Goal: Transaction & Acquisition: Purchase product/service

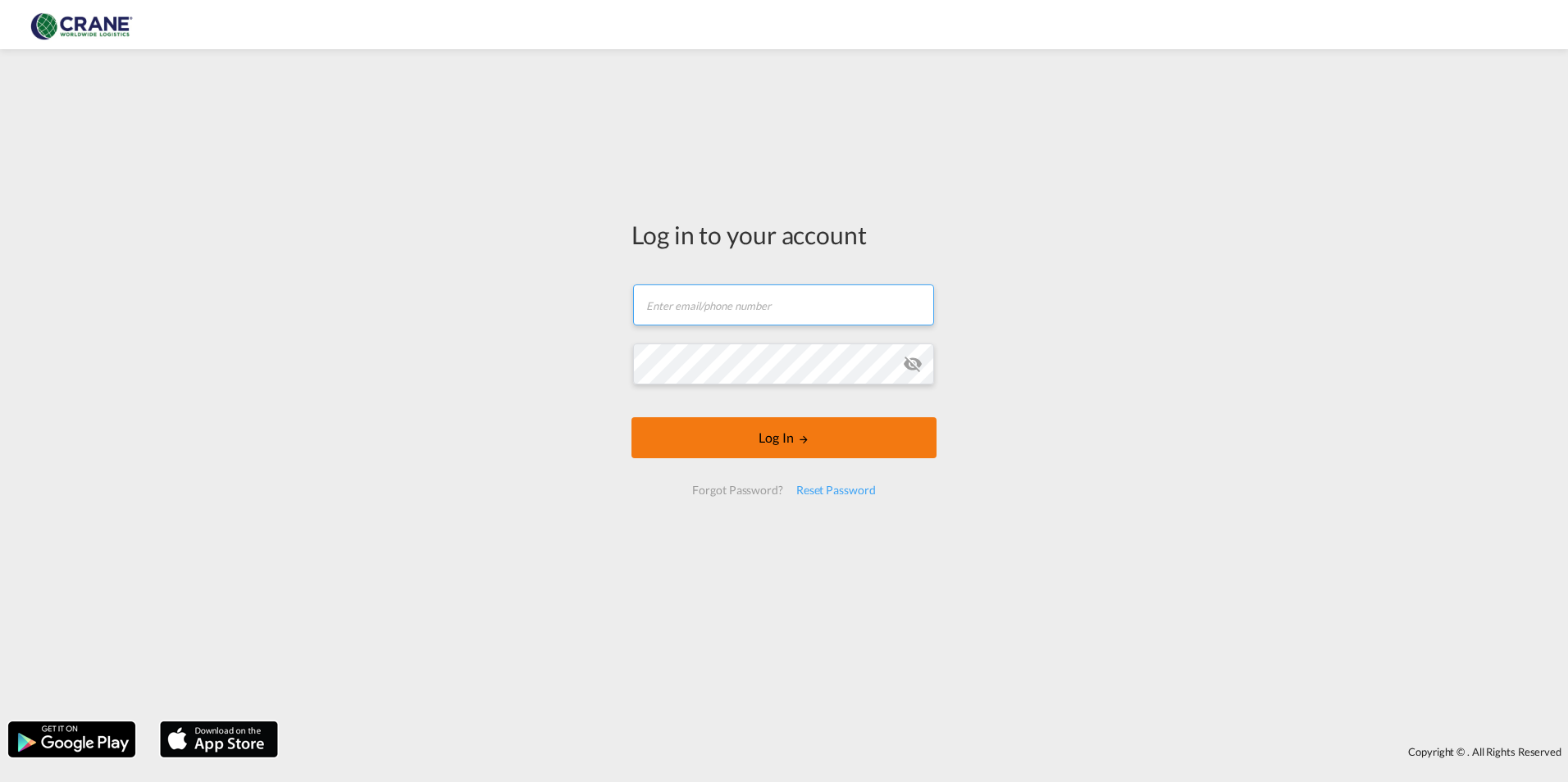
type input "[PERSON_NAME][EMAIL_ADDRESS][PERSON_NAME][DOMAIN_NAME]"
click at [794, 435] on form "[PERSON_NAME][EMAIL_ADDRESS][PERSON_NAME][DOMAIN_NAME] Email field is required …" at bounding box center [784, 389] width 305 height 243
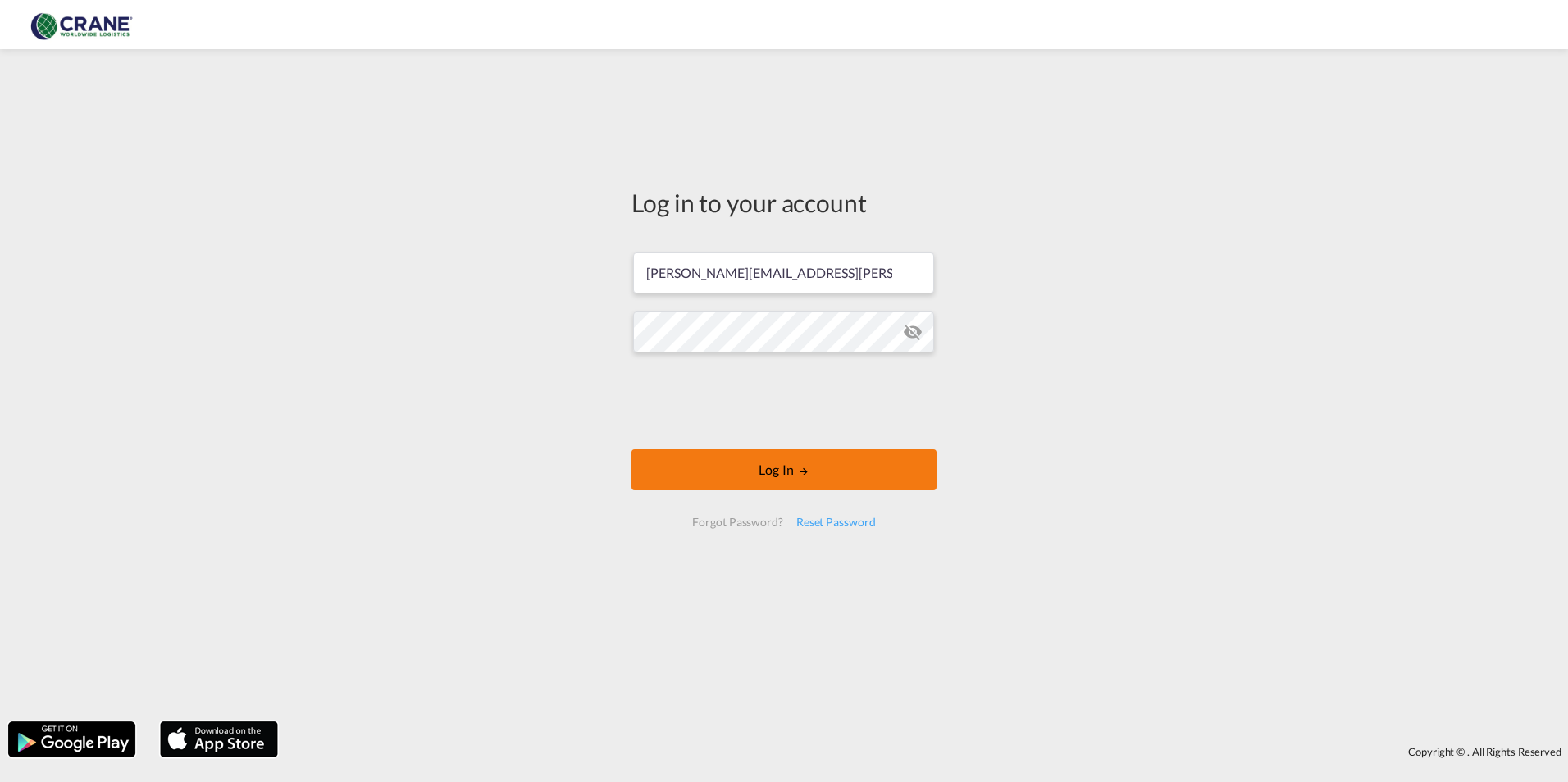
click at [780, 469] on button "Log In" at bounding box center [784, 469] width 305 height 41
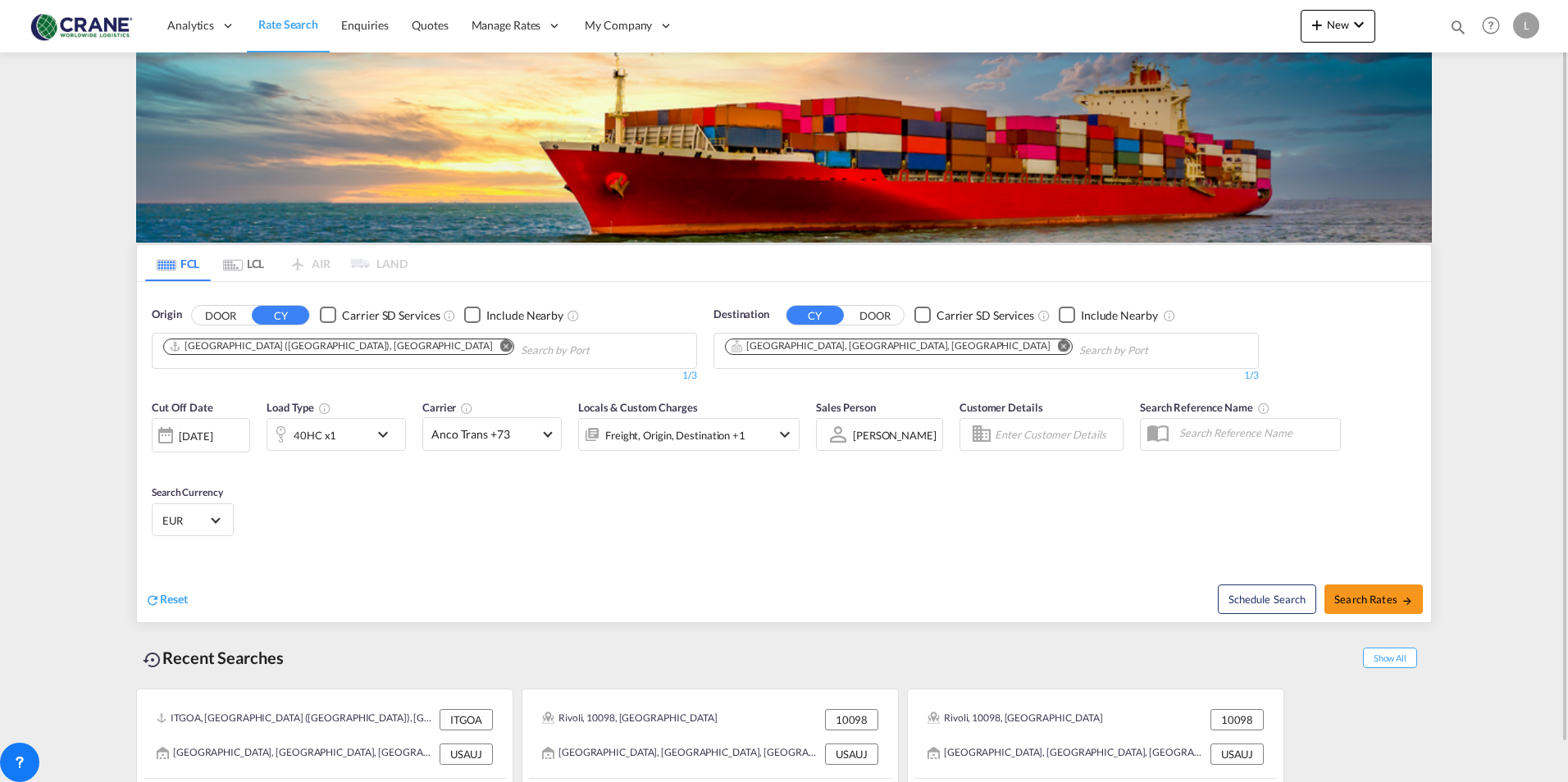
click at [1058, 342] on md-icon "Remove" at bounding box center [1063, 345] width 12 height 12
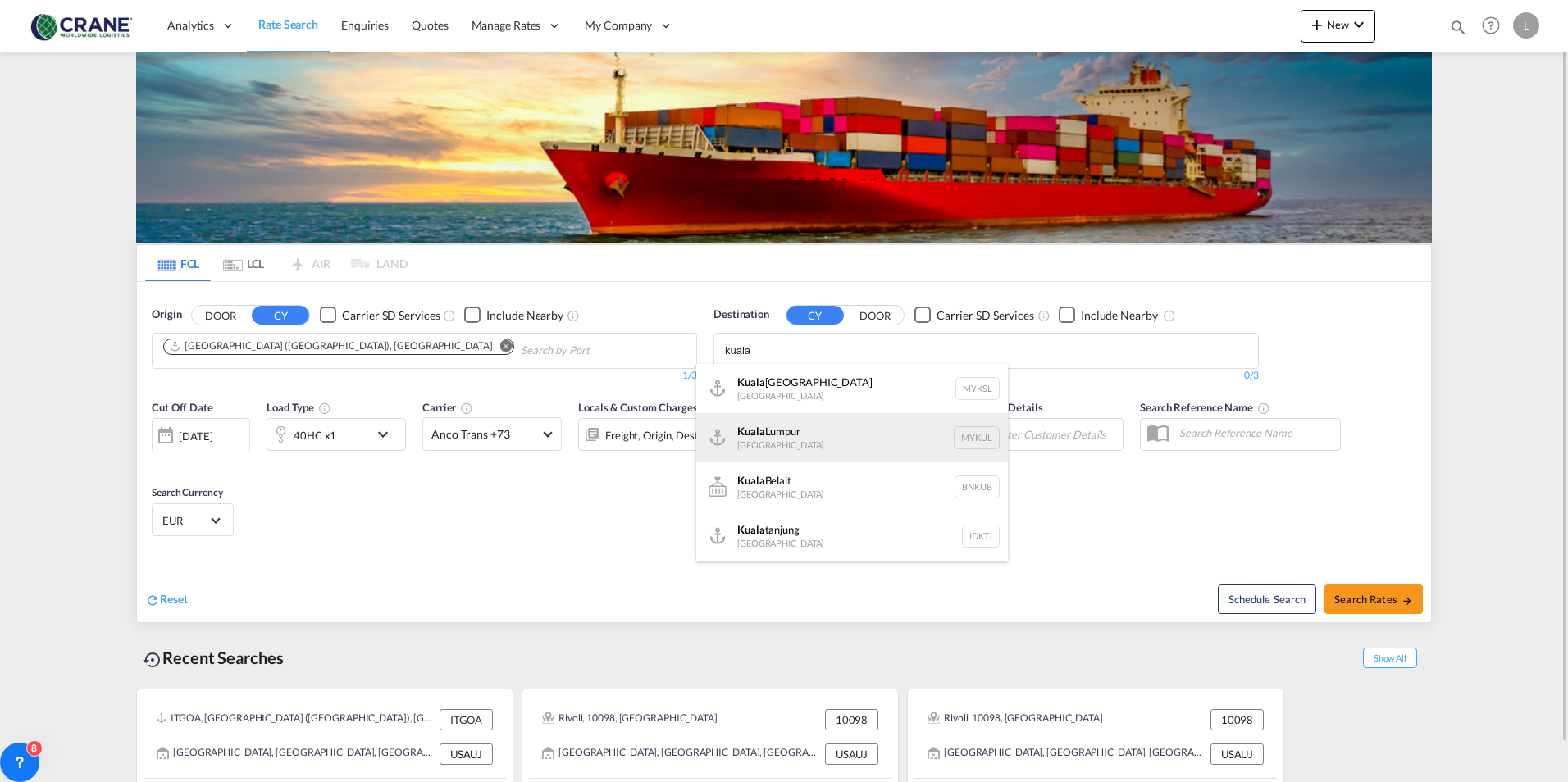
type input "kuala"
click at [783, 431] on div "[GEOGRAPHIC_DATA] [GEOGRAPHIC_DATA] MYKUL" at bounding box center [851, 438] width 311 height 50
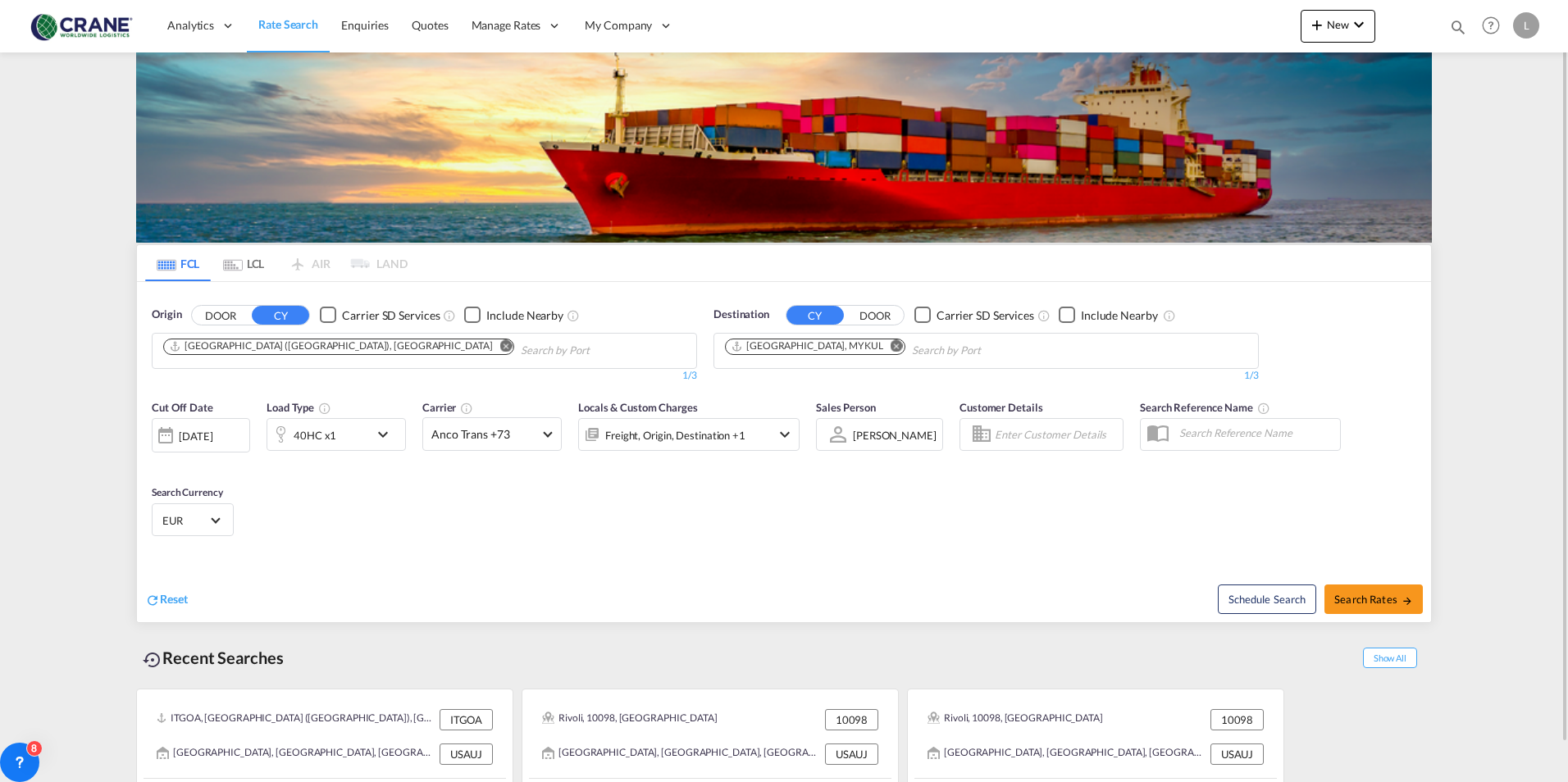
click at [890, 342] on md-icon "Remove" at bounding box center [896, 345] width 12 height 12
type input "p"
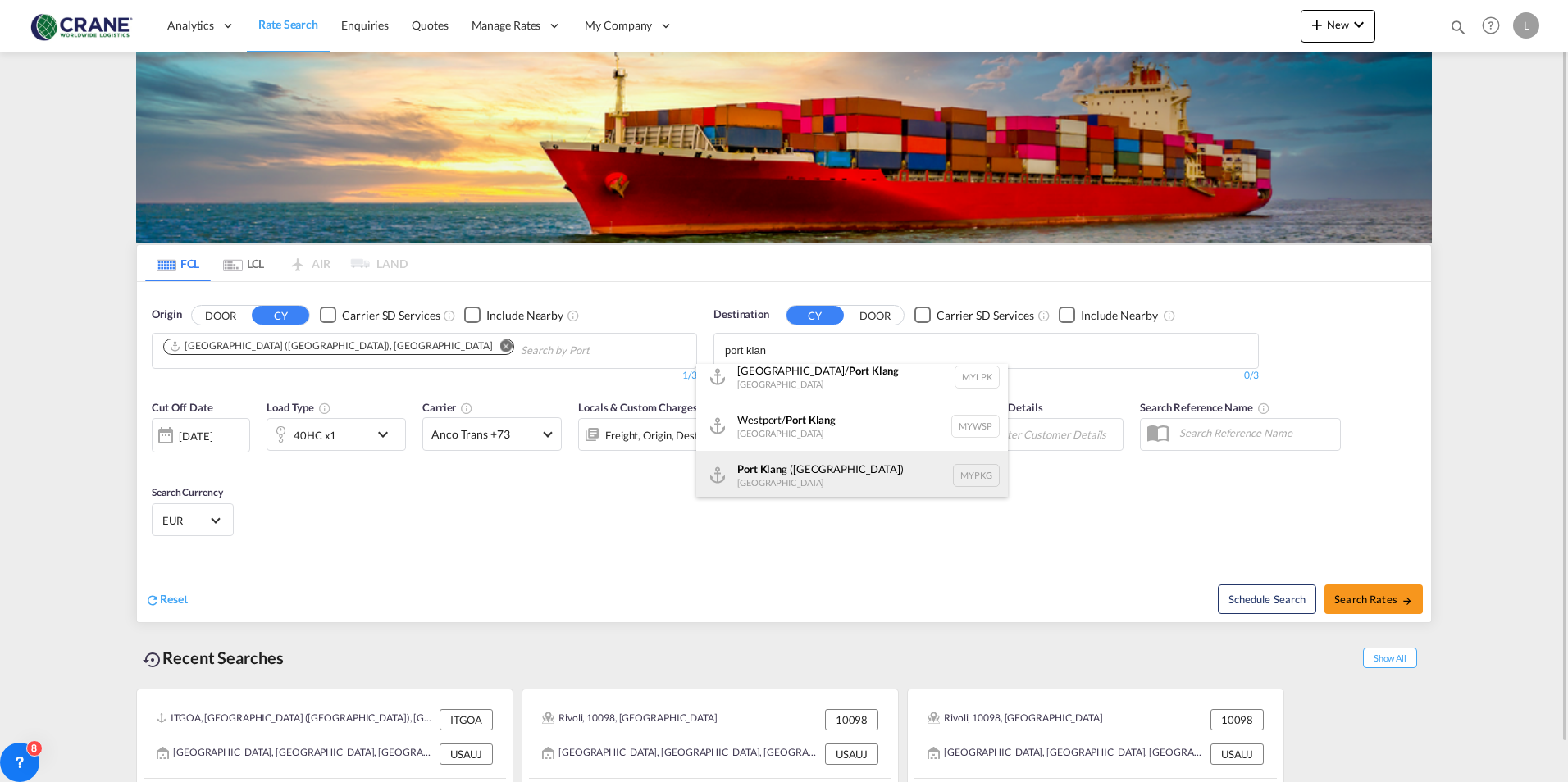
scroll to position [15, 0]
type input "port klan"
click at [779, 470] on div "Port Klan g ([GEOGRAPHIC_DATA]) [GEOGRAPHIC_DATA] MYPKG" at bounding box center [851, 473] width 311 height 50
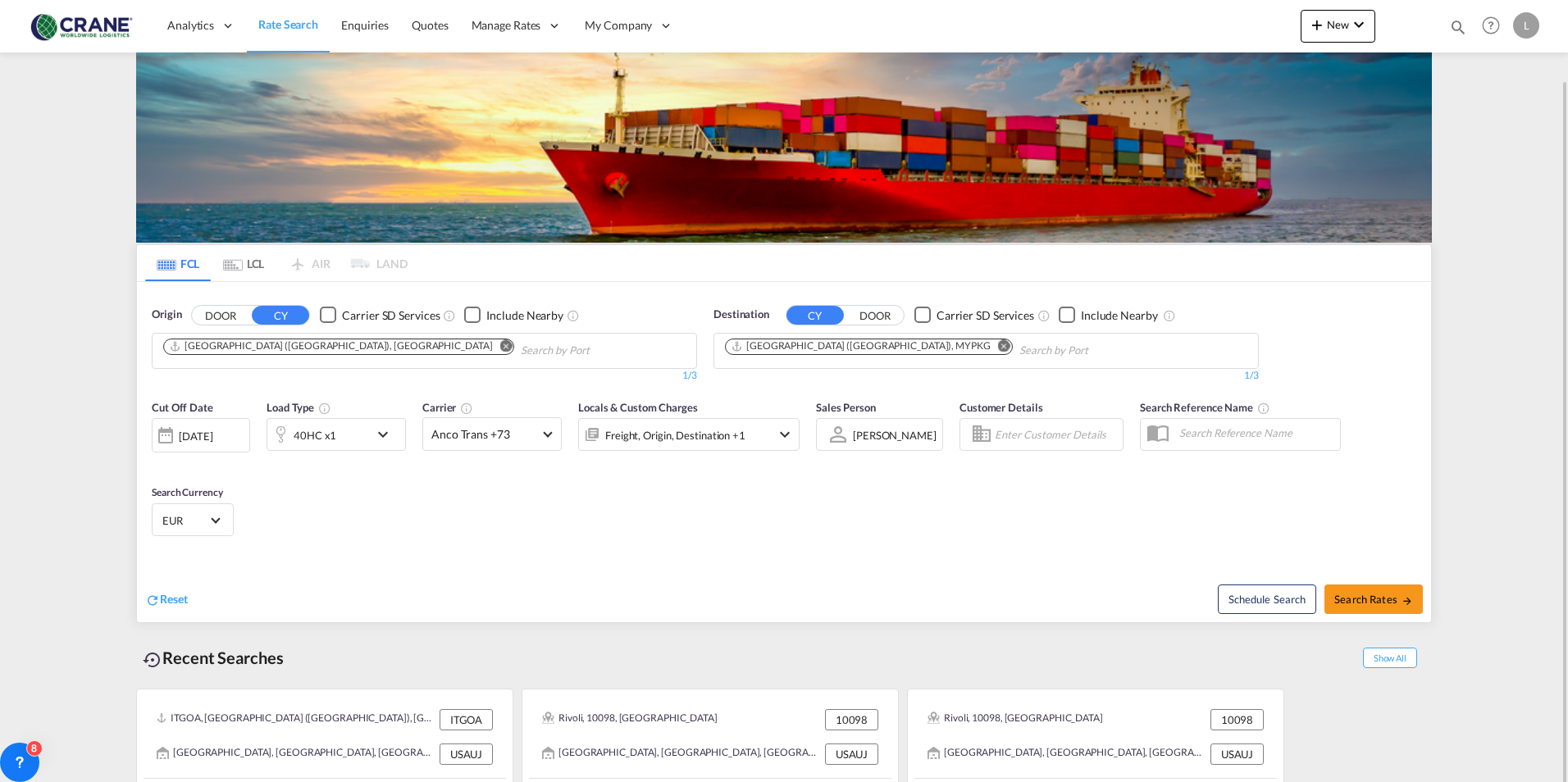
scroll to position [40, 0]
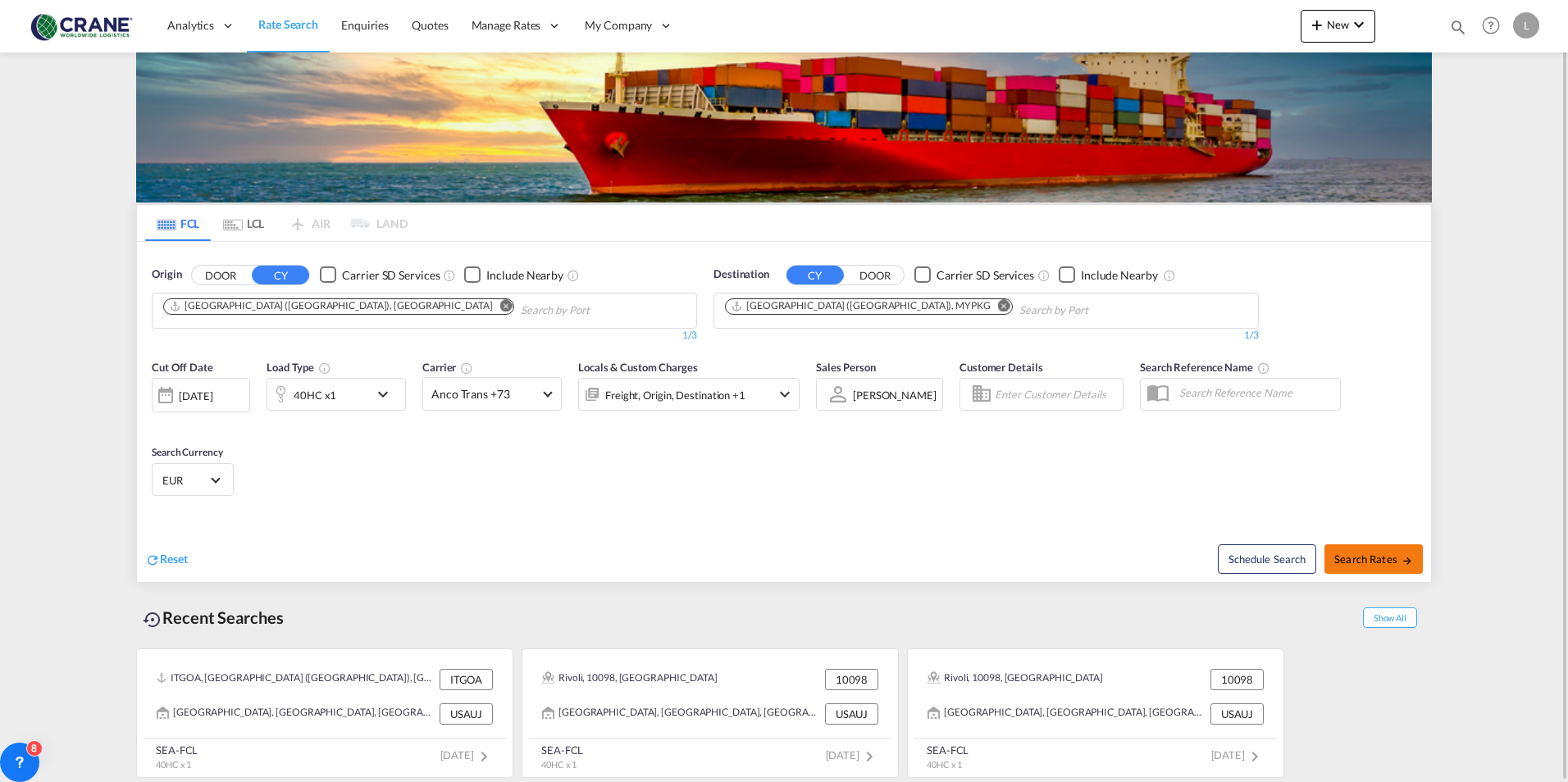
click at [1371, 562] on span "Search Rates" at bounding box center [1373, 559] width 79 height 13
type input "ITGOA to MYPKG / [DATE]"
